Goal: Task Accomplishment & Management: Manage account settings

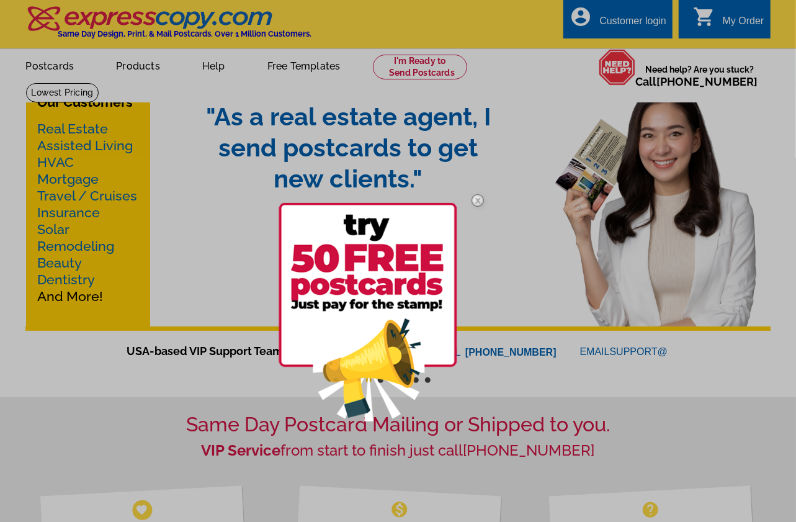
click at [479, 199] on img at bounding box center [478, 200] width 36 height 36
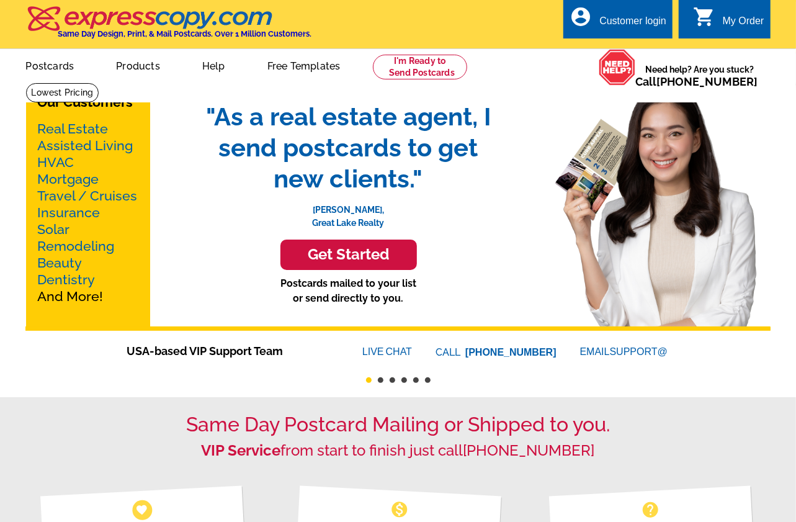
click at [606, 14] on div "account_circle Customer login" at bounding box center [618, 18] width 109 height 39
click at [628, 18] on div "Customer login" at bounding box center [633, 24] width 67 height 17
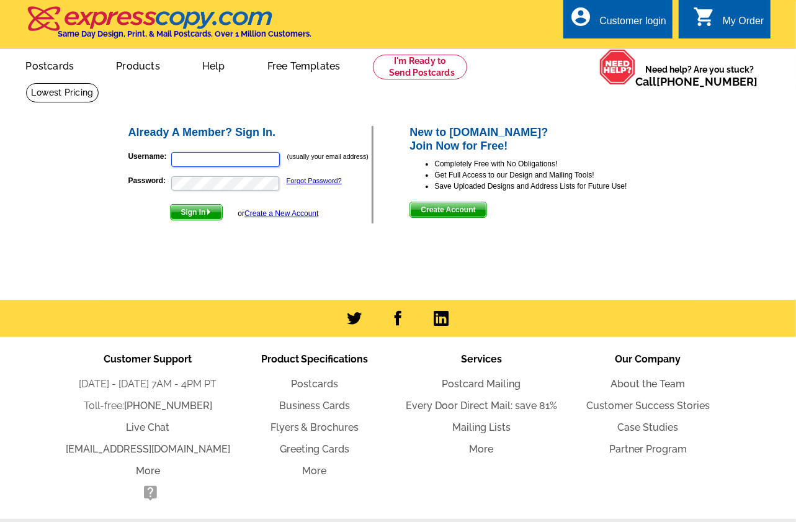
click at [236, 158] on input "Username:" at bounding box center [225, 159] width 109 height 15
type input "[EMAIL_ADDRESS][DOMAIN_NAME]"
click at [202, 212] on span "Sign In" at bounding box center [197, 212] width 52 height 15
